Goal: Task Accomplishment & Management: Use online tool/utility

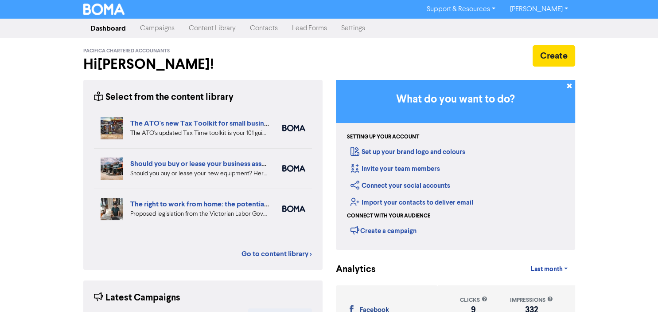
click at [157, 31] on link "Campaigns" at bounding box center [157, 28] width 49 height 18
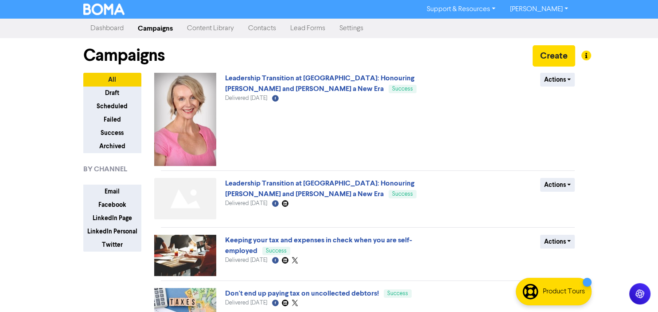
click at [219, 29] on link "Content Library" at bounding box center [210, 28] width 61 height 18
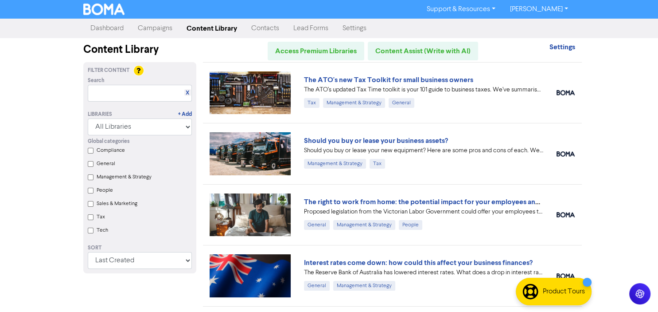
click at [261, 154] on img at bounding box center [251, 153] width 82 height 43
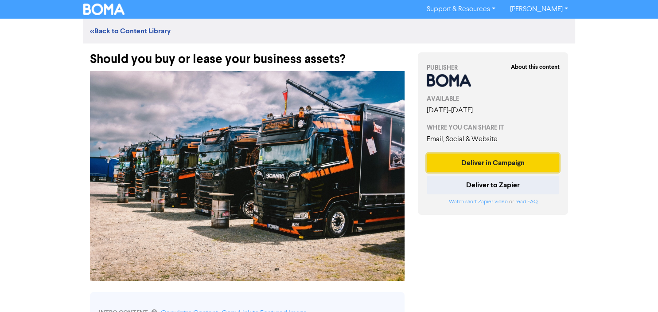
click at [508, 162] on button "Deliver in Campaign" at bounding box center [493, 162] width 133 height 19
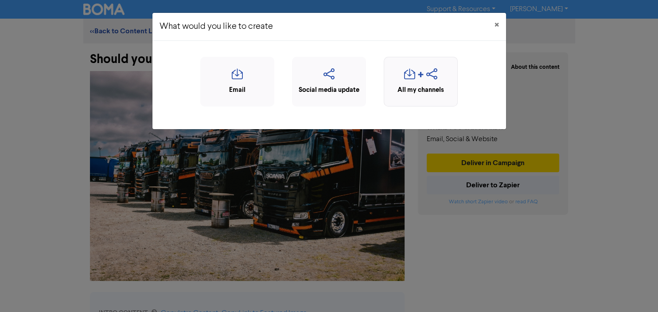
click at [413, 82] on icon "button" at bounding box center [409, 76] width 11 height 17
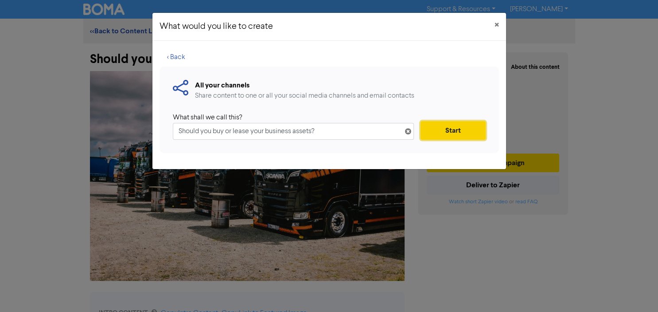
click at [452, 131] on button "Start" at bounding box center [453, 130] width 65 height 19
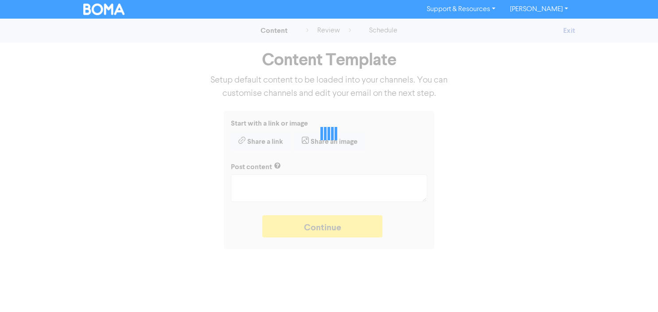
type textarea "x"
type textarea "Should you buy or lease your new equipment? Here are some pros and cons of each…"
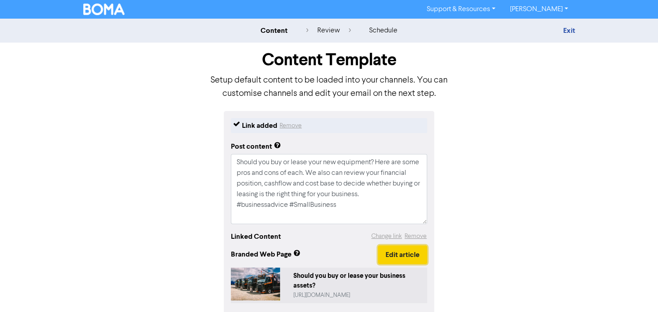
click at [421, 251] on button "Edit article" at bounding box center [402, 254] width 49 height 19
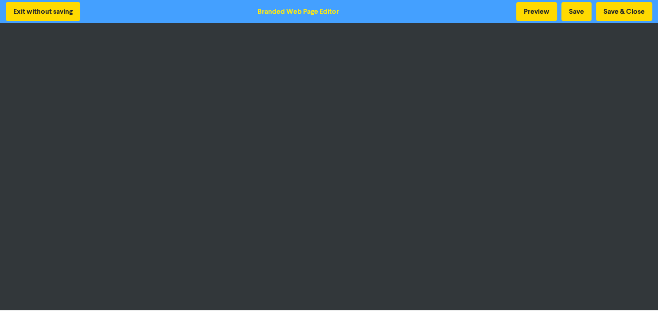
scroll to position [1, 0]
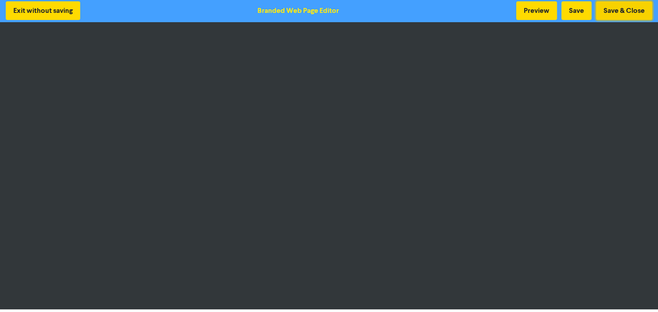
click at [625, 10] on button "Save & Close" at bounding box center [624, 10] width 56 height 19
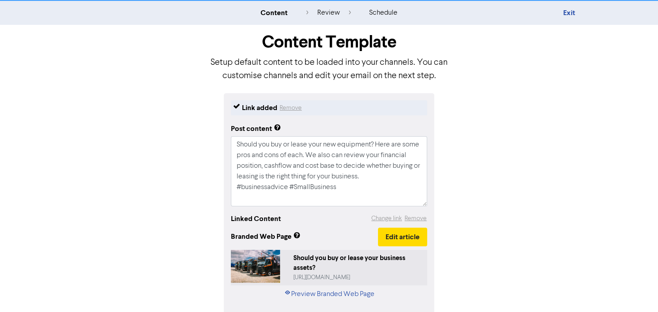
scroll to position [18, 0]
drag, startPoint x: 342, startPoint y: 187, endPoint x: 226, endPoint y: 144, distance: 123.5
click at [231, 144] on textarea "Should you buy or lease your new equipment? Here are some pros and cons of each…" at bounding box center [329, 171] width 196 height 70
paste textarea "Buy or lease? It’s a question many business owners face when it comes to essent…"
type textarea "x"
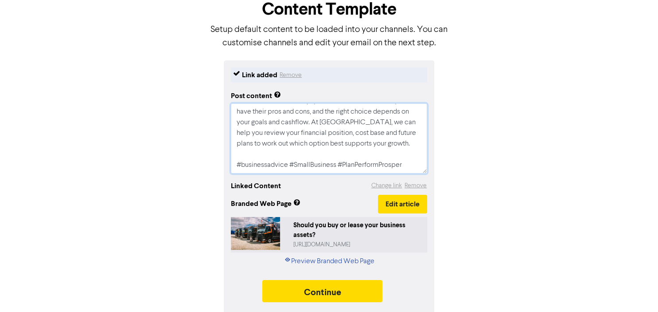
scroll to position [52, 0]
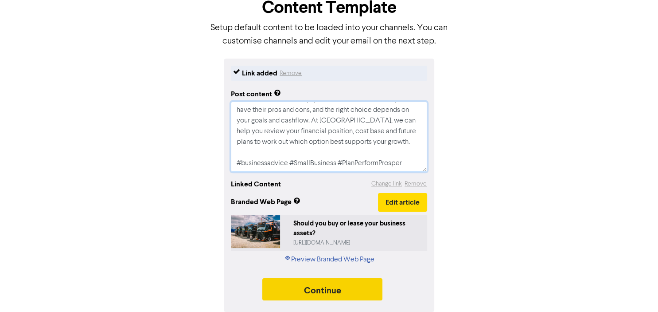
type textarea "Buy or lease? It’s a question many business owners face when it comes to essent…"
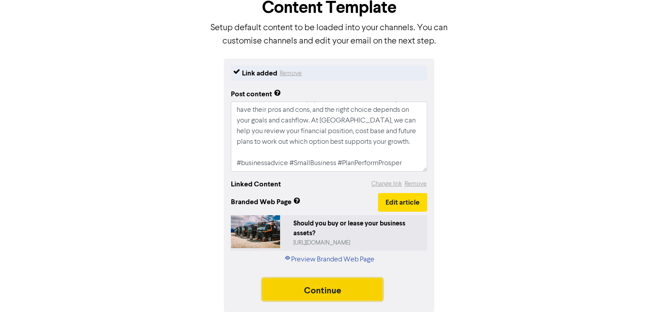
click at [329, 287] on button "Continue" at bounding box center [322, 289] width 121 height 22
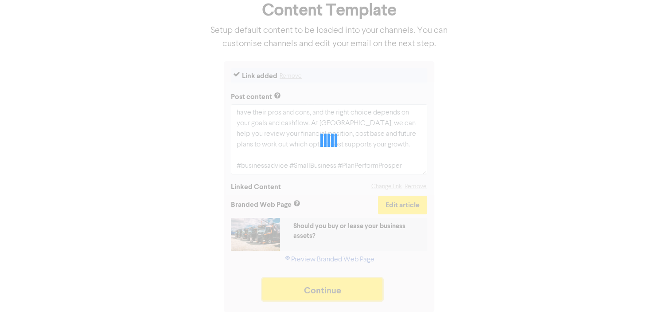
type textarea "x"
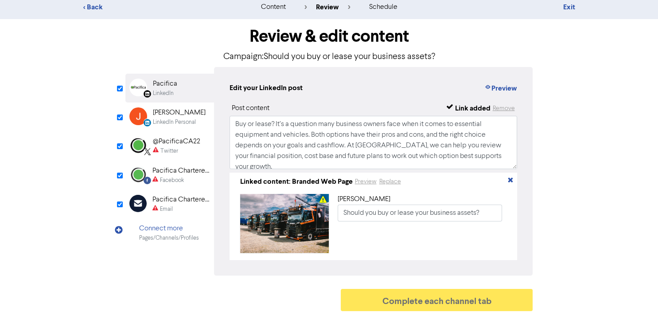
scroll to position [31, 0]
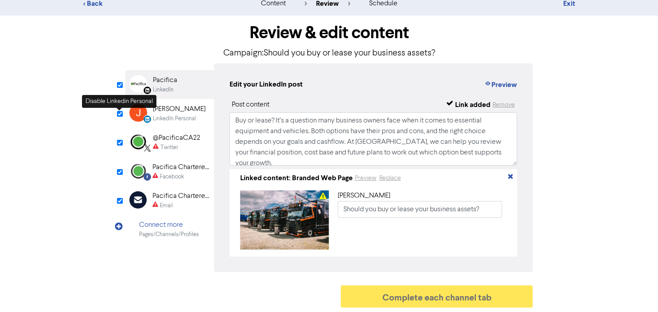
click at [119, 113] on input "checkbox" at bounding box center [120, 114] width 6 height 6
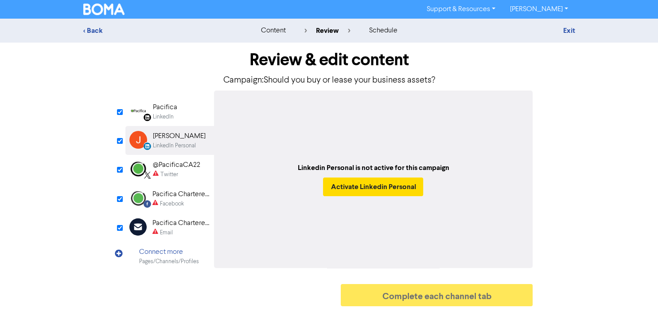
checkbox input "false"
click at [172, 171] on div "Twitter" at bounding box center [169, 174] width 18 height 8
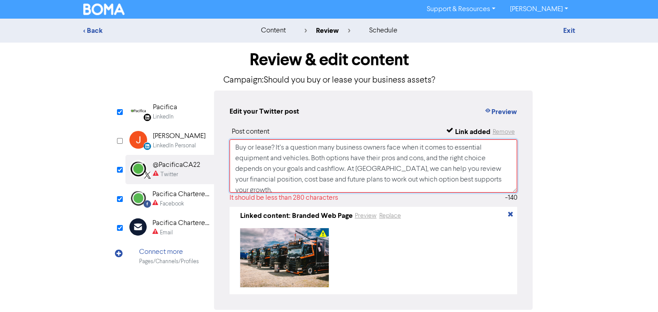
drag, startPoint x: 405, startPoint y: 168, endPoint x: 231, endPoint y: 138, distance: 176.2
click at [231, 139] on textarea "Buy or lease? It’s a question many business owners face when it comes to essent…" at bounding box center [374, 165] width 288 height 53
paste textarea "Both options have pros and cons for your business assets. At [GEOGRAPHIC_DATA],…"
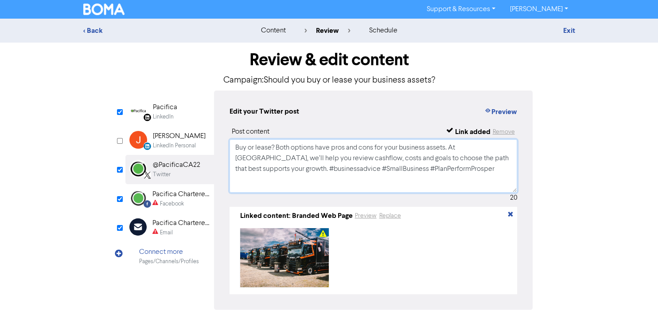
type textarea "Buy or lease? Both options have pros and cons for your business assets. At [GEO…"
click at [178, 198] on div "Pacifica Chartered Accountants" at bounding box center [180, 194] width 57 height 11
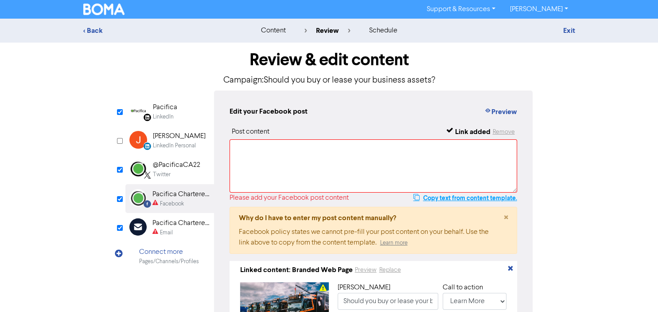
click at [449, 198] on button "Copy text from content template." at bounding box center [465, 197] width 105 height 11
click at [366, 154] on textarea at bounding box center [374, 165] width 288 height 53
paste textarea "Buy or lease? It’s a question many business owners face when it comes to essent…"
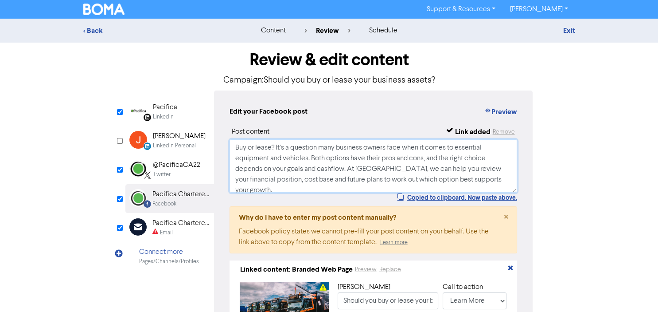
scroll to position [25, 0]
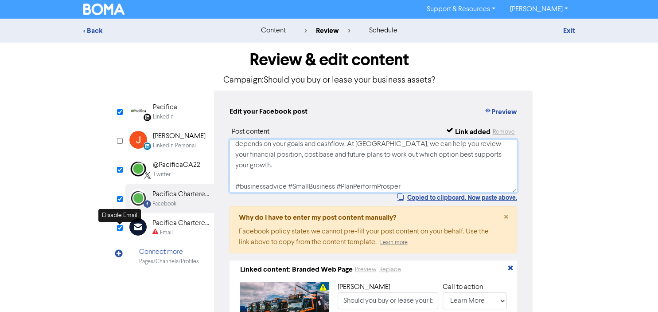
type textarea "Buy or lease? It’s a question many business owners face when it comes to essent…"
click at [121, 226] on input "checkbox" at bounding box center [120, 228] width 6 height 6
checkbox input "true"
type input "Buy or lease? It’s a question many business owners face when it comes to essent…"
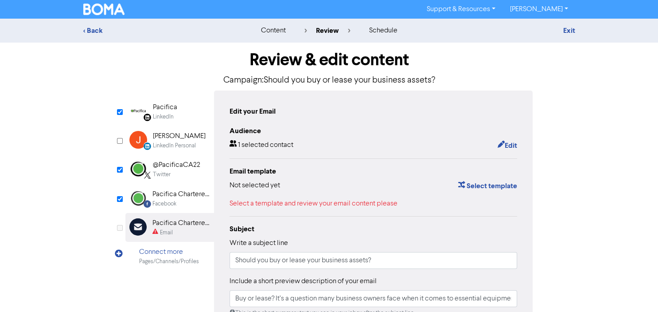
checkbox input "false"
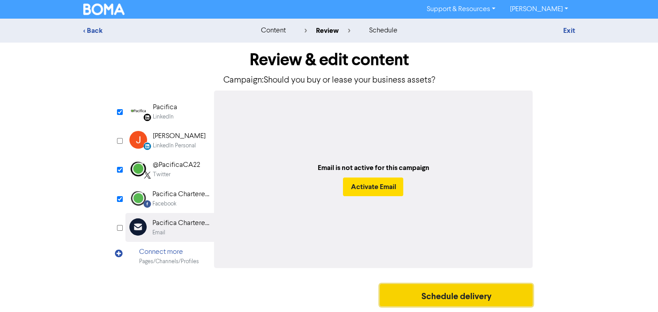
click at [436, 298] on button "Schedule delivery" at bounding box center [456, 295] width 153 height 22
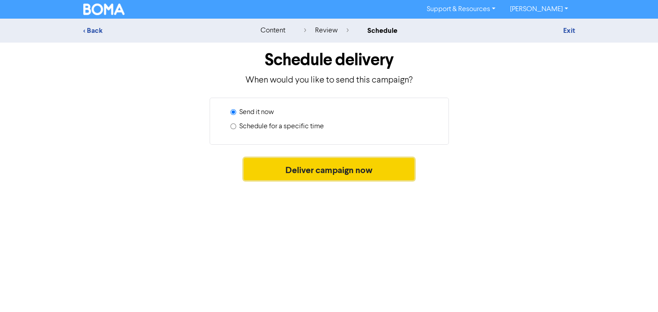
click at [335, 171] on button "Deliver campaign now" at bounding box center [329, 169] width 171 height 22
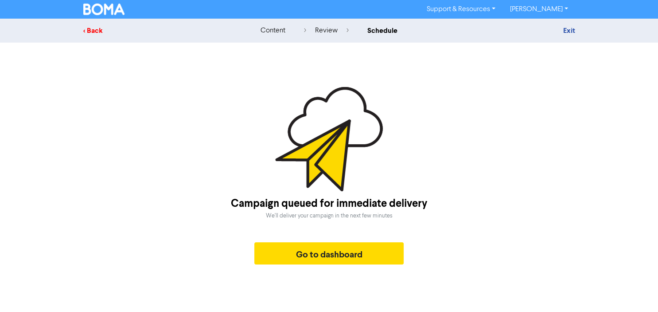
click at [98, 31] on div "< Back" at bounding box center [160, 30] width 155 height 11
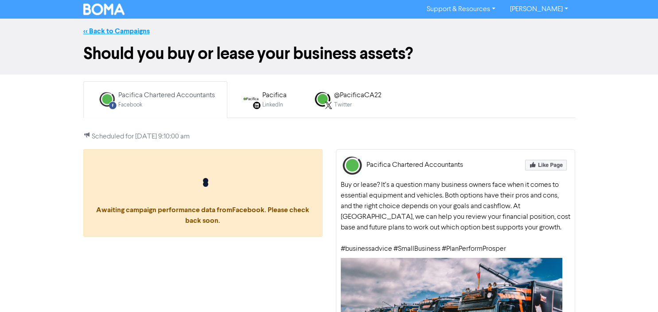
click at [115, 31] on link "<< Back to Campaigns" at bounding box center [116, 31] width 66 height 9
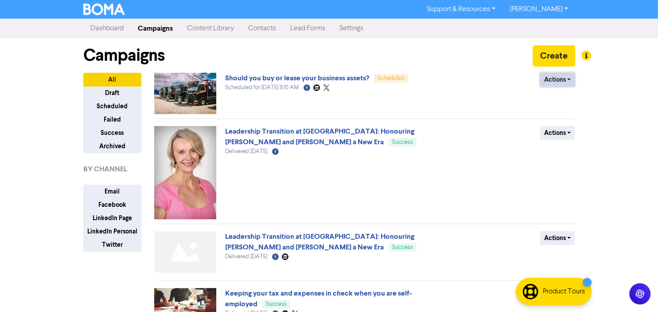
click at [572, 81] on button "Actions" at bounding box center [557, 80] width 35 height 14
click at [217, 31] on link "Content Library" at bounding box center [210, 28] width 61 height 18
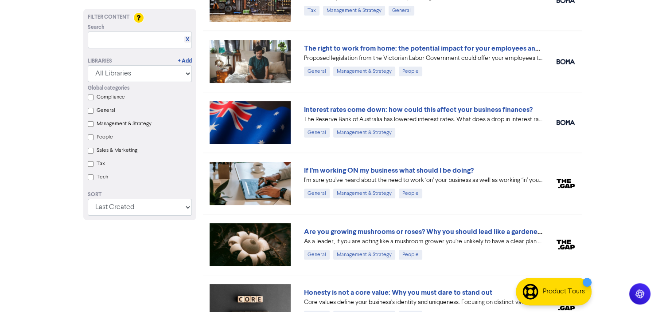
scroll to position [93, 0]
